Goal: Feedback & Contribution: Submit feedback/report problem

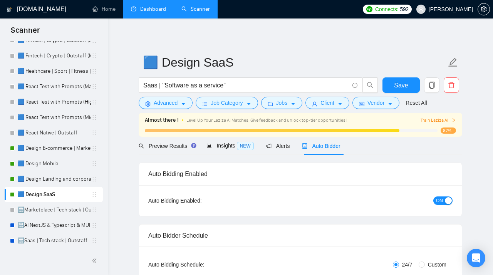
click at [154, 12] on link "Dashboard" at bounding box center [148, 9] width 35 height 7
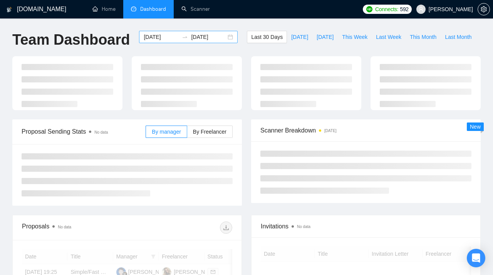
click at [225, 37] on div "[DATE] [DATE]" at bounding box center [188, 37] width 99 height 12
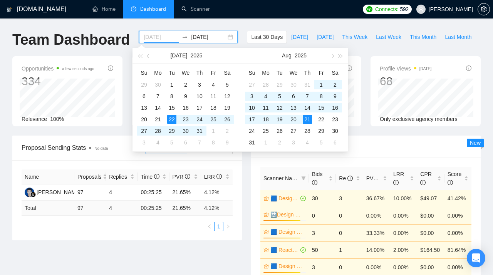
type input "[DATE]"
click at [308, 119] on div "21" at bounding box center [307, 119] width 9 height 9
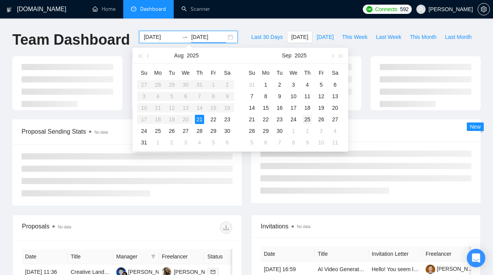
click at [308, 119] on div "25" at bounding box center [307, 119] width 9 height 9
type input "[DATE]"
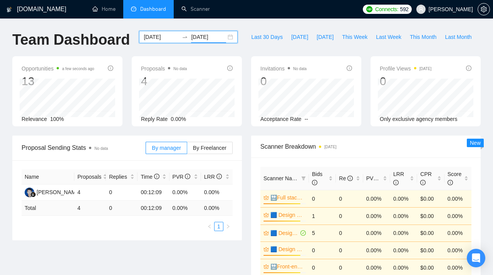
click at [226, 36] on div "[DATE] [DATE]" at bounding box center [188, 37] width 99 height 12
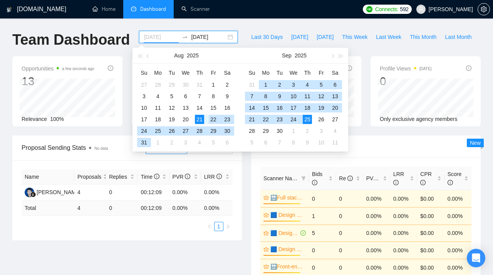
type input "[DATE]"
click at [198, 120] on div "21" at bounding box center [199, 119] width 9 height 9
click at [199, 120] on div "21" at bounding box center [199, 119] width 9 height 9
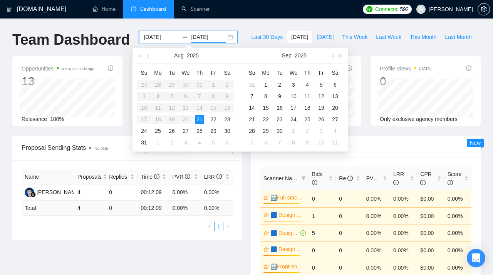
type input "[DATE]"
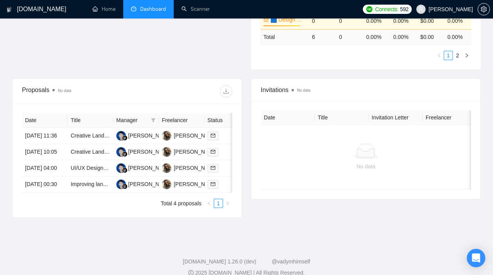
scroll to position [287, 0]
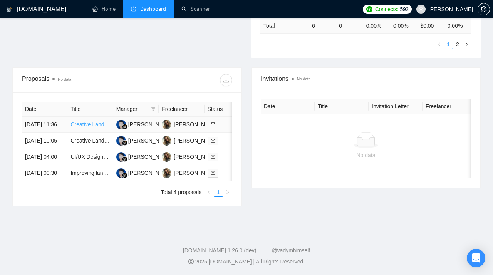
click at [91, 121] on link "Creative Landing Page Designer Needed" at bounding box center [119, 124] width 98 height 6
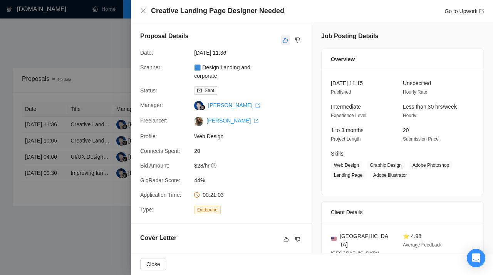
click at [287, 44] on button "button" at bounding box center [285, 39] width 9 height 9
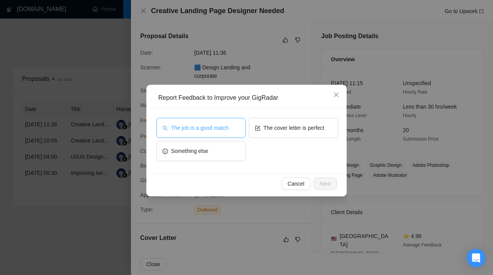
click at [221, 127] on span "The job is a good match" at bounding box center [199, 128] width 57 height 8
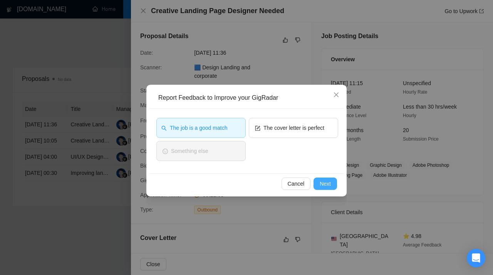
click at [324, 184] on span "Next" at bounding box center [325, 183] width 11 height 8
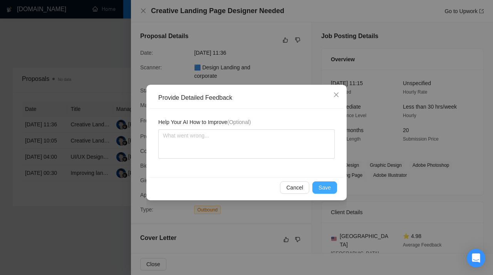
click at [325, 190] on span "Save" at bounding box center [324, 187] width 12 height 8
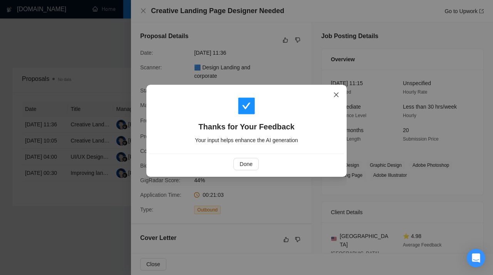
click at [339, 94] on icon "close" at bounding box center [336, 95] width 6 height 6
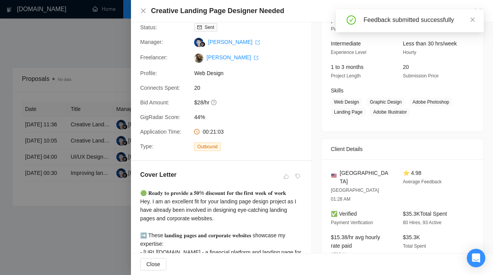
scroll to position [0, 0]
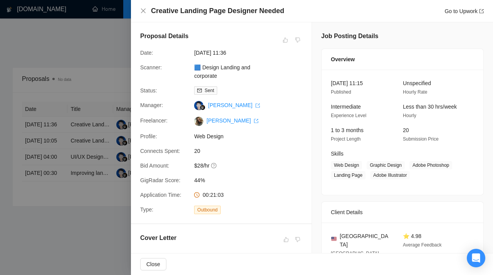
click at [99, 84] on div at bounding box center [246, 137] width 493 height 275
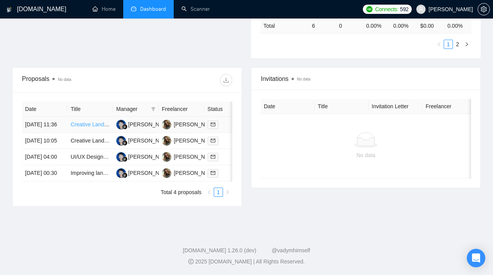
click at [83, 121] on link "Creative Landing Page Designer Needed" at bounding box center [119, 124] width 98 height 6
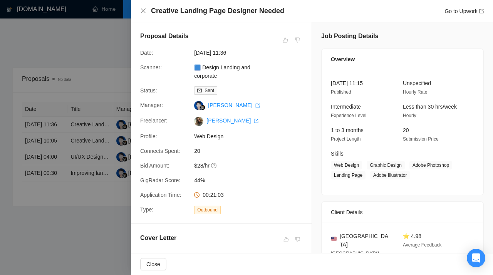
click at [63, 124] on div at bounding box center [246, 137] width 493 height 275
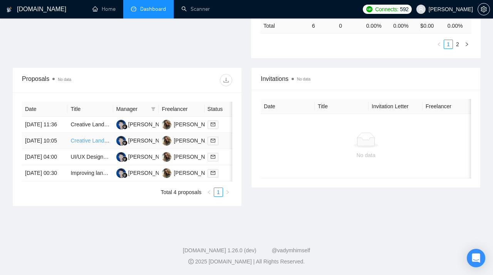
click at [87, 137] on link "Creative Landing Page Designer Needed" at bounding box center [119, 140] width 98 height 6
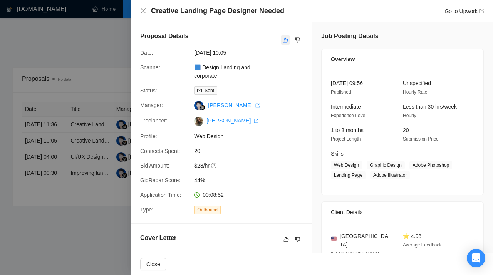
click at [285, 40] on icon "like" at bounding box center [285, 40] width 5 height 6
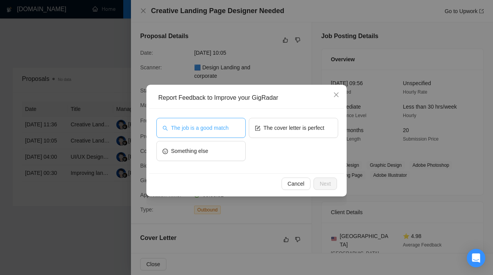
click at [208, 130] on span "The job is a good match" at bounding box center [199, 128] width 57 height 8
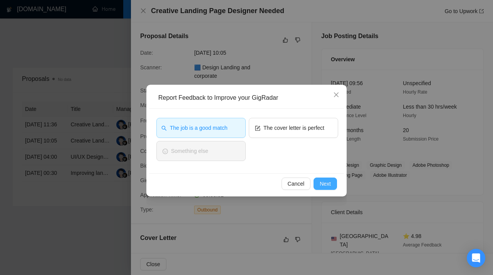
click at [332, 186] on button "Next" at bounding box center [324, 183] width 23 height 12
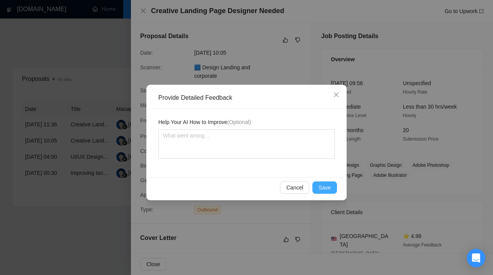
click at [327, 187] on span "Save" at bounding box center [324, 187] width 12 height 8
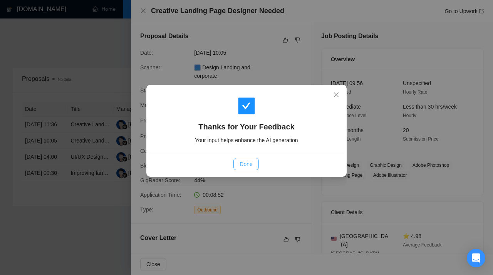
click at [244, 166] on span "Done" at bounding box center [245, 164] width 13 height 8
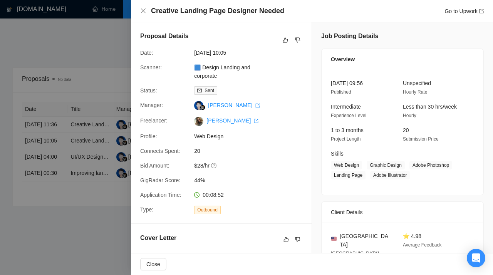
click at [83, 174] on div at bounding box center [246, 137] width 493 height 275
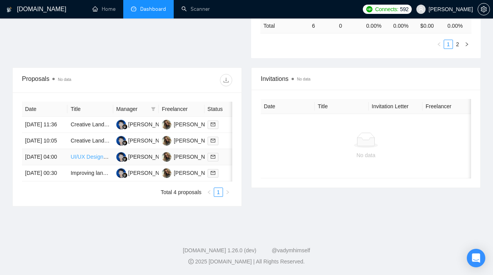
click at [94, 154] on link "UI/UX Designer for Flooring Installation Services (Ecommerce)" at bounding box center [144, 157] width 149 height 6
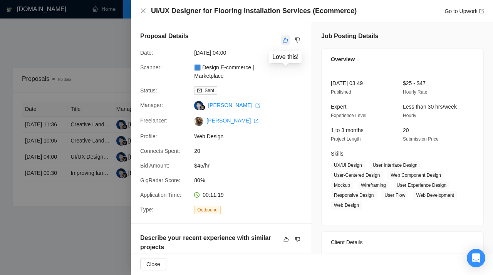
click at [286, 38] on icon "like" at bounding box center [285, 40] width 5 height 6
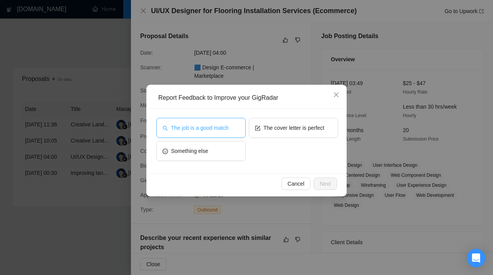
click at [228, 129] on span "The job is a good match" at bounding box center [199, 128] width 57 height 8
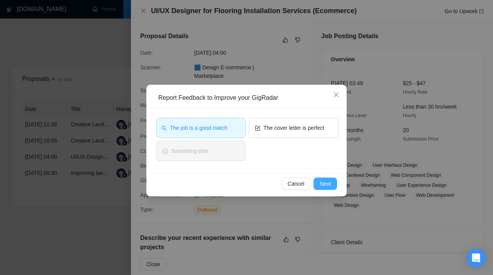
click at [325, 182] on span "Next" at bounding box center [325, 183] width 11 height 8
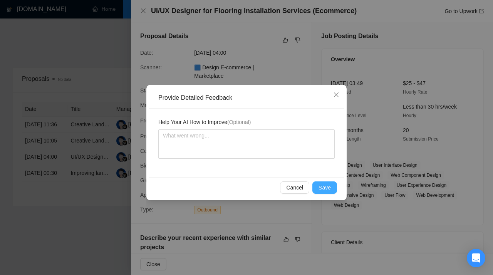
click at [326, 185] on span "Save" at bounding box center [324, 187] width 12 height 8
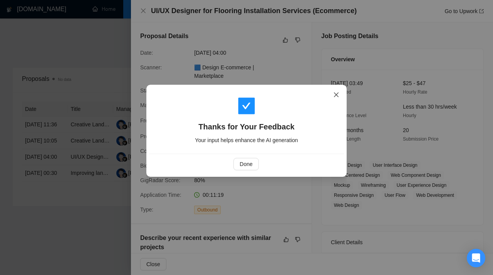
click at [336, 98] on span "Close" at bounding box center [336, 95] width 21 height 21
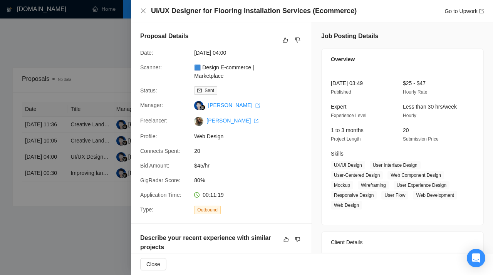
click at [114, 155] on div at bounding box center [246, 137] width 493 height 275
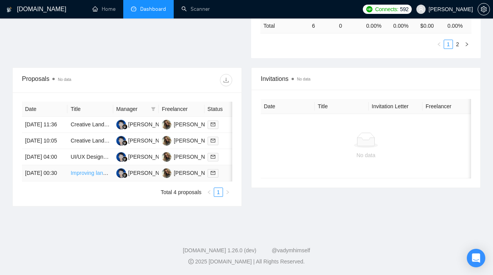
click at [90, 170] on link "Improving landing pages on the GHL or RainmakerAI platform" at bounding box center [143, 173] width 147 height 6
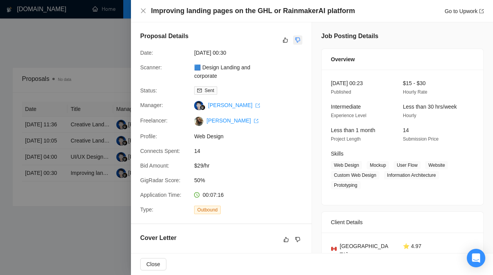
click at [299, 40] on icon "dislike" at bounding box center [297, 40] width 5 height 6
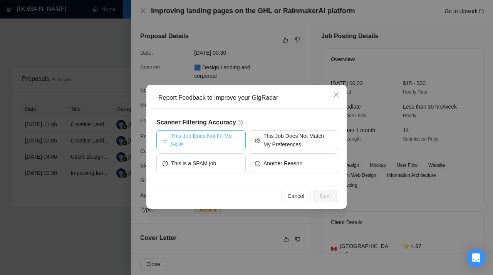
click at [226, 134] on span "This Job Does Not Fit My Skills" at bounding box center [205, 140] width 69 height 17
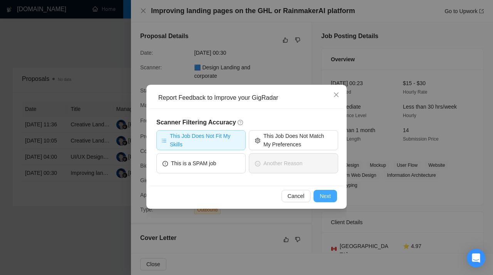
click at [323, 197] on span "Next" at bounding box center [325, 196] width 11 height 8
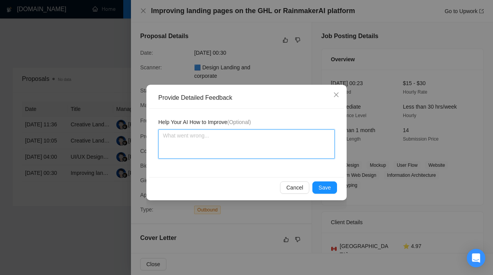
click at [270, 142] on textarea at bounding box center [246, 143] width 176 height 29
paste textarea "Don’t apply to jobs that require GHL (GoHighLevel) experience. This scanner is …"
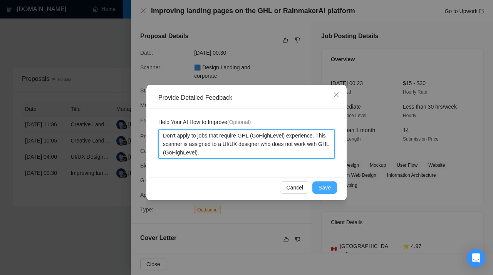
type textarea "Don’t apply to jobs that require GHL (GoHighLevel) experience. This scanner is …"
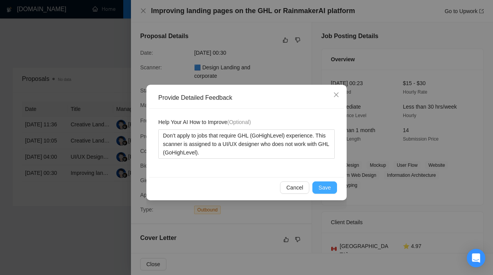
click at [325, 189] on span "Save" at bounding box center [324, 187] width 12 height 8
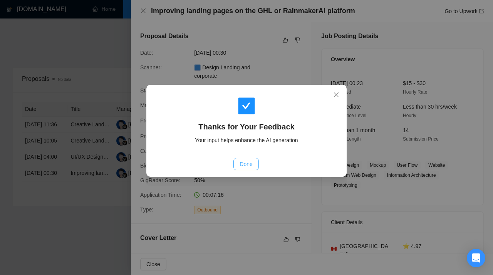
click at [242, 165] on span "Done" at bounding box center [245, 164] width 13 height 8
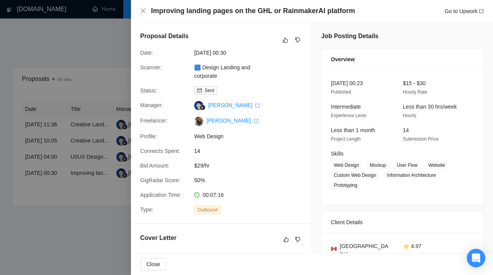
click at [87, 170] on div at bounding box center [246, 137] width 493 height 275
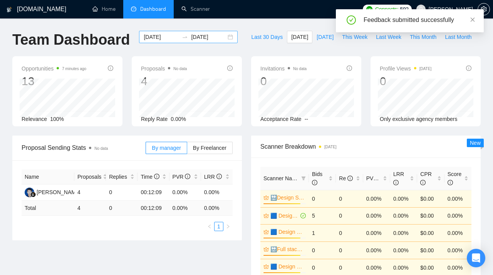
click at [222, 38] on div "[DATE] [DATE]" at bounding box center [188, 37] width 99 height 12
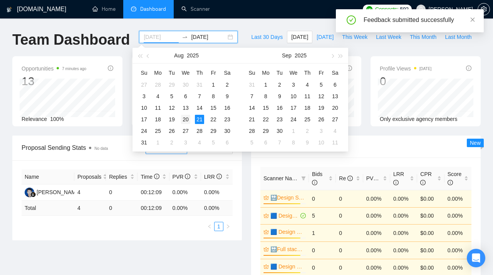
type input "[DATE]"
click at [186, 119] on div "20" at bounding box center [185, 119] width 9 height 9
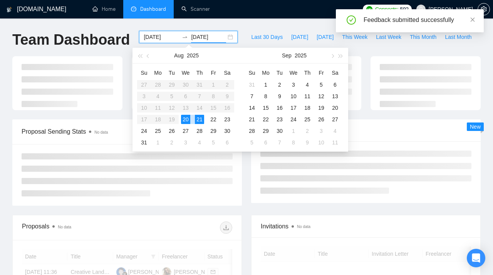
click at [186, 119] on div "20" at bounding box center [185, 119] width 9 height 9
type input "[DATE]"
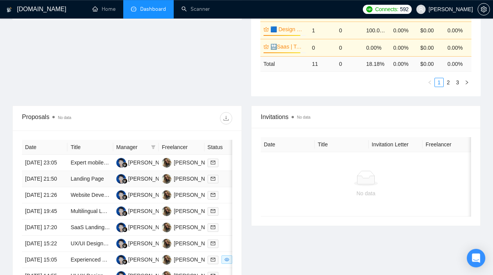
scroll to position [217, 0]
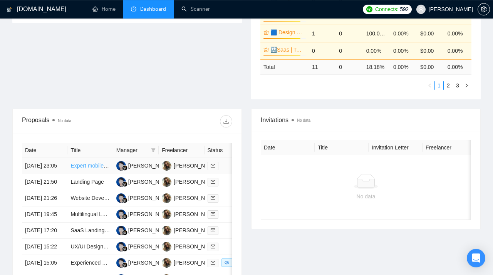
click at [85, 166] on link "Expert mobile UX/UI designer to redesign app" at bounding box center [125, 165] width 110 height 6
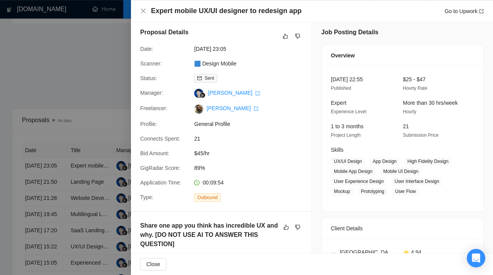
scroll to position [0, 0]
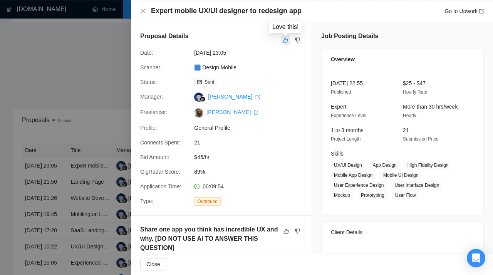
click at [284, 40] on icon "like" at bounding box center [285, 40] width 5 height 5
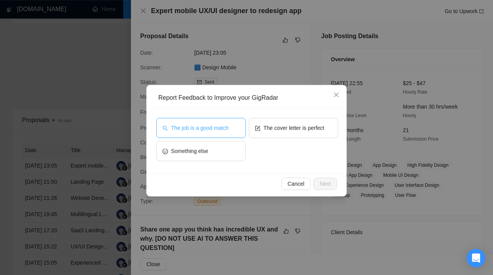
click at [217, 131] on span "The job is a good match" at bounding box center [199, 128] width 57 height 8
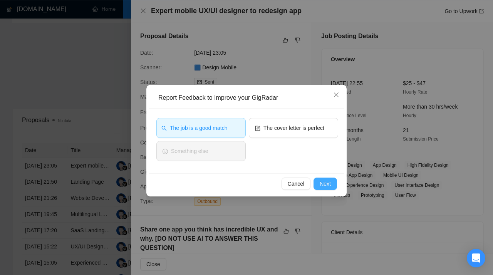
click at [325, 186] on span "Next" at bounding box center [325, 183] width 11 height 8
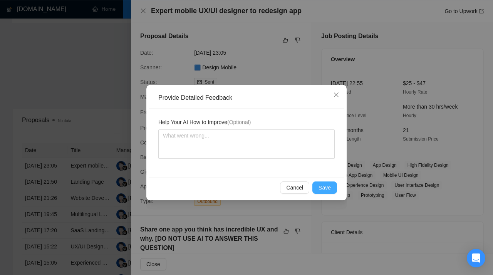
click at [324, 183] on span "Save" at bounding box center [324, 187] width 12 height 8
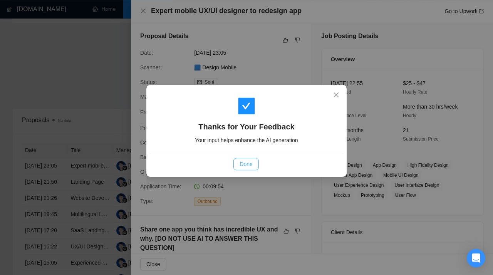
click at [239, 161] on button "Done" at bounding box center [245, 164] width 25 height 12
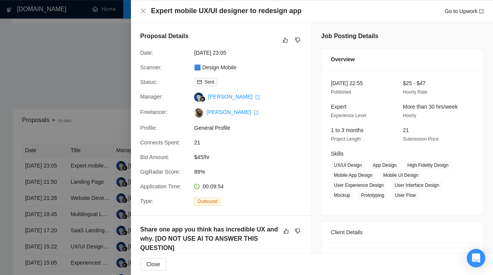
click at [109, 117] on div at bounding box center [246, 137] width 493 height 275
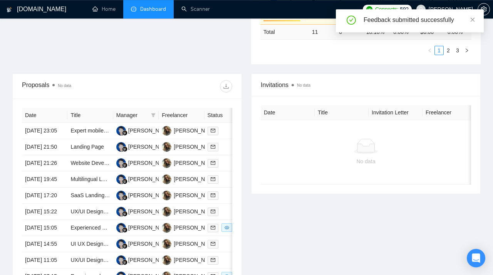
scroll to position [259, 0]
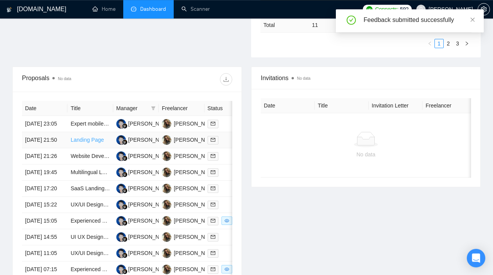
click at [85, 143] on link "Landing Page" at bounding box center [86, 140] width 33 height 6
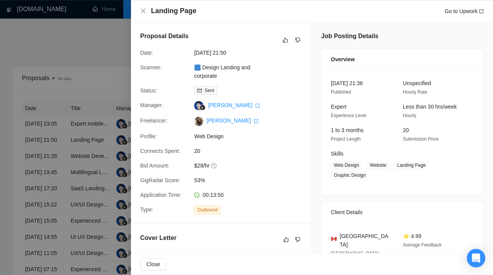
click at [287, 35] on div "Proposal Details" at bounding box center [221, 40] width 162 height 17
click at [286, 40] on icon "like" at bounding box center [285, 40] width 5 height 6
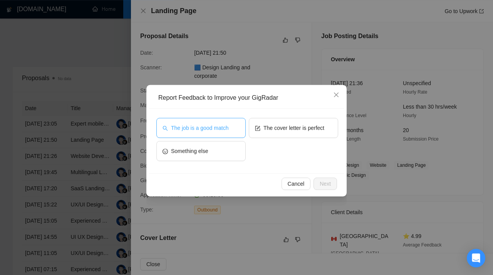
click at [219, 134] on button "The job is a good match" at bounding box center [200, 128] width 89 height 20
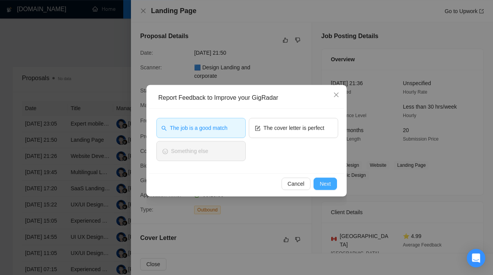
click at [331, 182] on button "Next" at bounding box center [324, 183] width 23 height 12
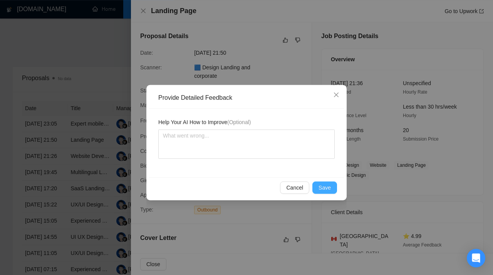
click at [318, 186] on button "Save" at bounding box center [324, 187] width 25 height 12
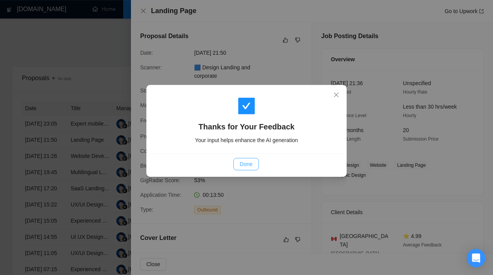
click at [244, 159] on button "Done" at bounding box center [245, 164] width 25 height 12
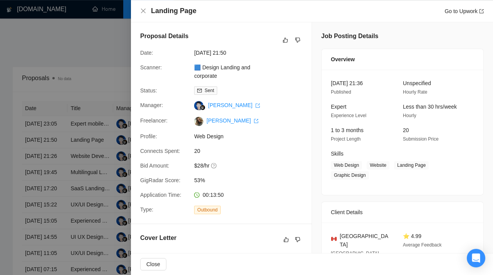
click at [72, 126] on div at bounding box center [246, 137] width 493 height 275
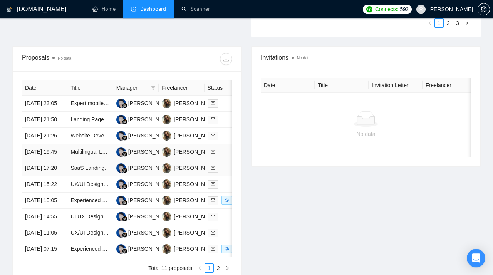
scroll to position [289, 0]
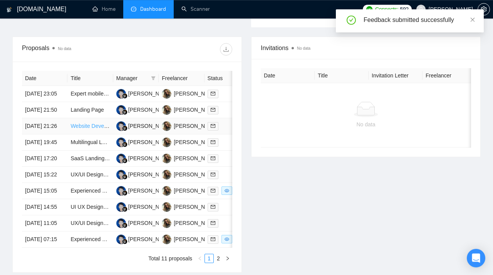
click at [88, 129] on link "Website Development for Commercial Real Estate Investment Management Company" at bounding box center [173, 126] width 206 height 6
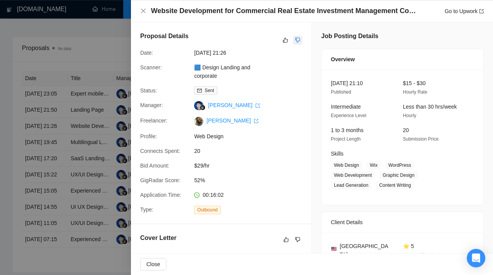
click at [298, 40] on icon "dislike" at bounding box center [297, 40] width 5 height 6
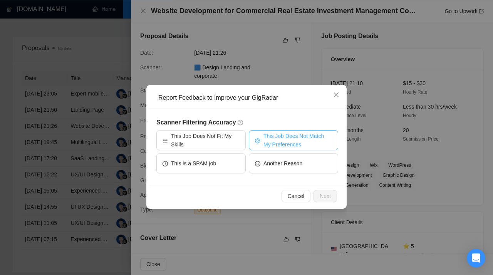
click at [262, 142] on button "This Job Does Not Match My Preferences" at bounding box center [293, 140] width 89 height 20
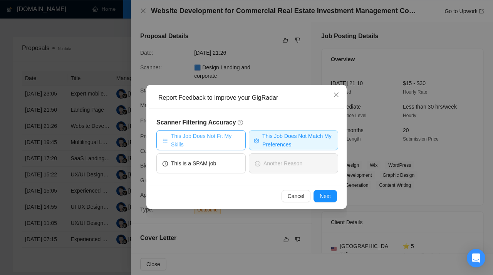
click at [227, 140] on span "This Job Does Not Fit My Skills" at bounding box center [205, 140] width 69 height 17
click at [325, 195] on span "Next" at bounding box center [325, 196] width 11 height 8
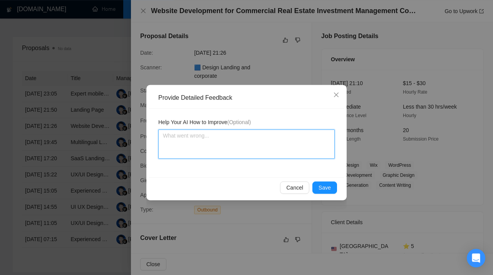
click at [213, 139] on textarea at bounding box center [246, 143] width 176 height 29
paste textarea "Don’t apply to jobs that require web development. This scanner is assigned to a…"
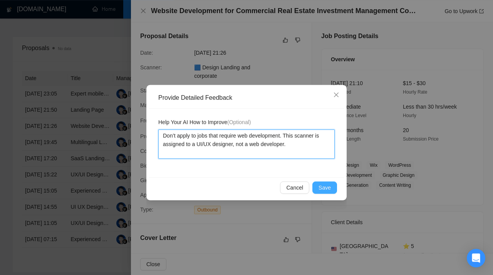
type textarea "Don’t apply to jobs that require web development. This scanner is assigned to a…"
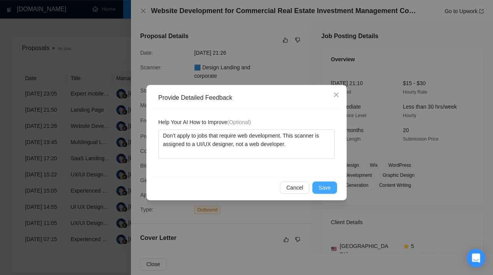
click at [329, 184] on span "Save" at bounding box center [324, 187] width 12 height 8
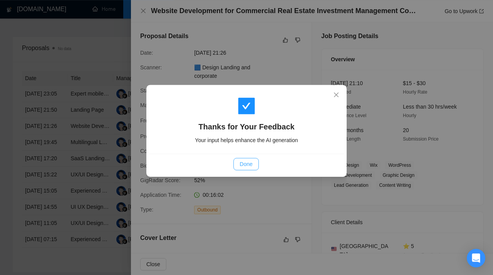
click at [246, 162] on span "Done" at bounding box center [245, 164] width 13 height 8
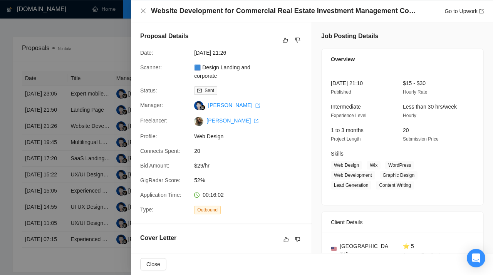
click at [87, 118] on div at bounding box center [246, 137] width 493 height 275
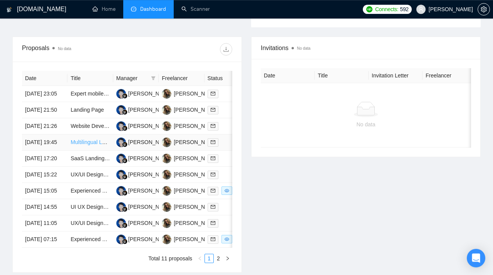
click at [85, 145] on link "Multilingual Landing Page Design for Healthcare Marketing" at bounding box center [140, 142] width 141 height 6
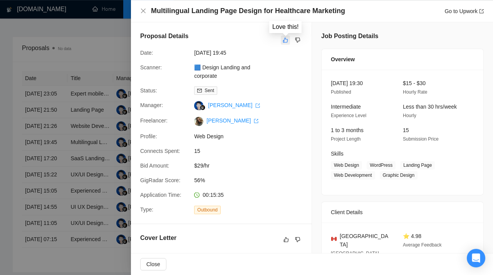
click at [286, 42] on icon "like" at bounding box center [285, 40] width 5 height 6
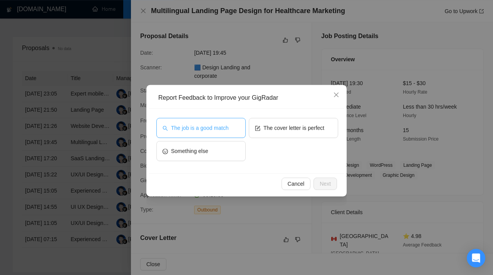
click at [228, 124] on span "The job is a good match" at bounding box center [199, 128] width 57 height 8
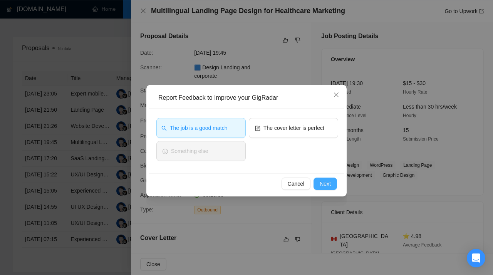
click at [323, 181] on span "Next" at bounding box center [325, 183] width 11 height 8
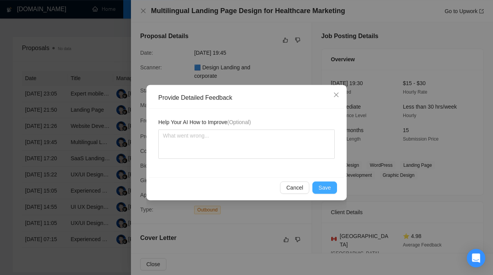
click at [323, 189] on span "Save" at bounding box center [324, 187] width 12 height 8
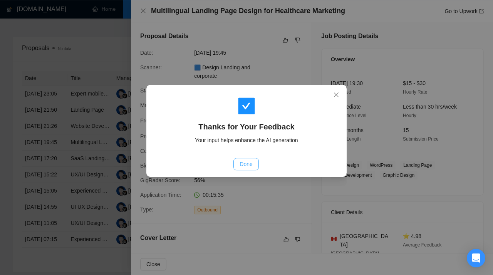
click at [248, 162] on span "Done" at bounding box center [245, 164] width 13 height 8
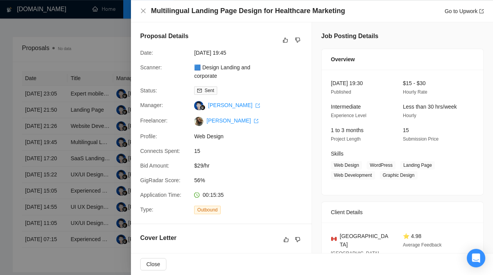
click at [99, 81] on div at bounding box center [246, 137] width 493 height 275
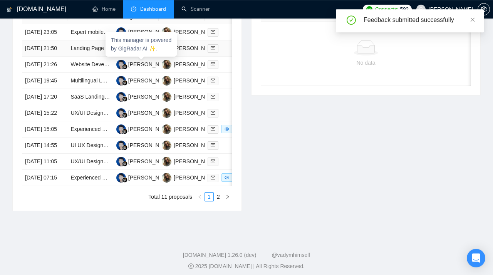
scroll to position [369, 0]
